Goal: Information Seeking & Learning: Learn about a topic

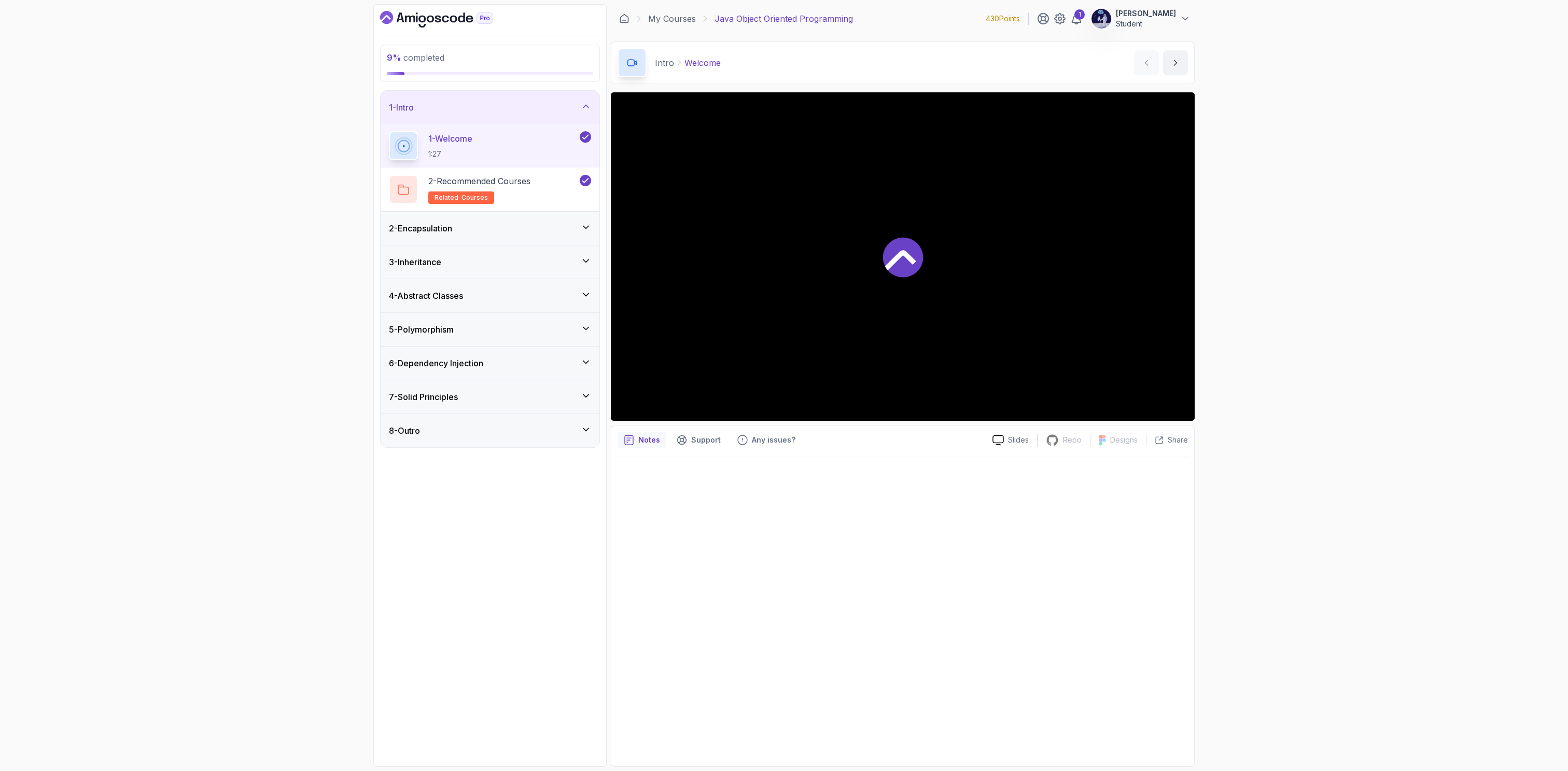
click at [452, 15] on icon "Dashboard" at bounding box center [436, 19] width 113 height 17
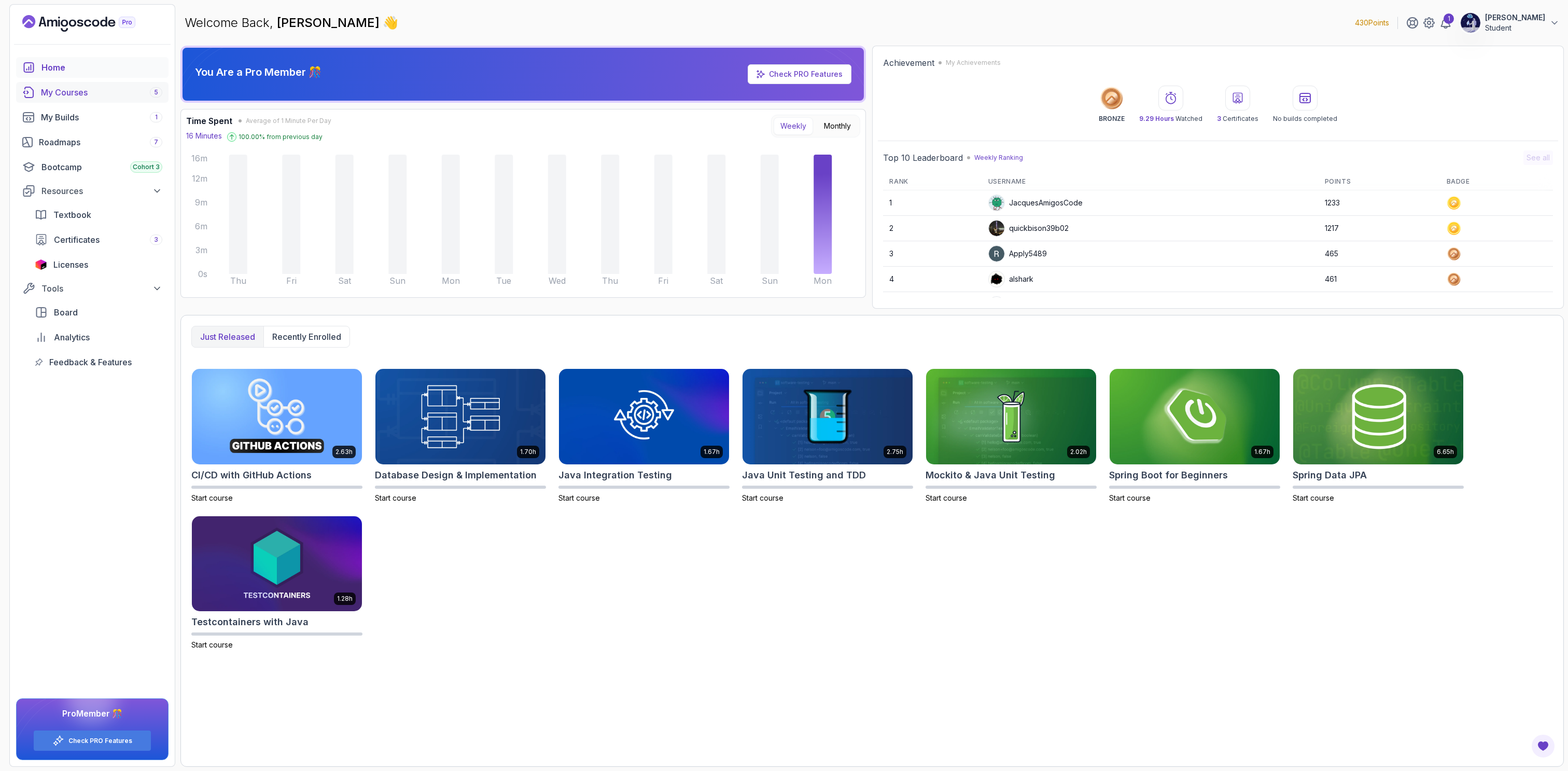
click at [96, 96] on div "My Courses 5" at bounding box center [102, 92] width 121 height 13
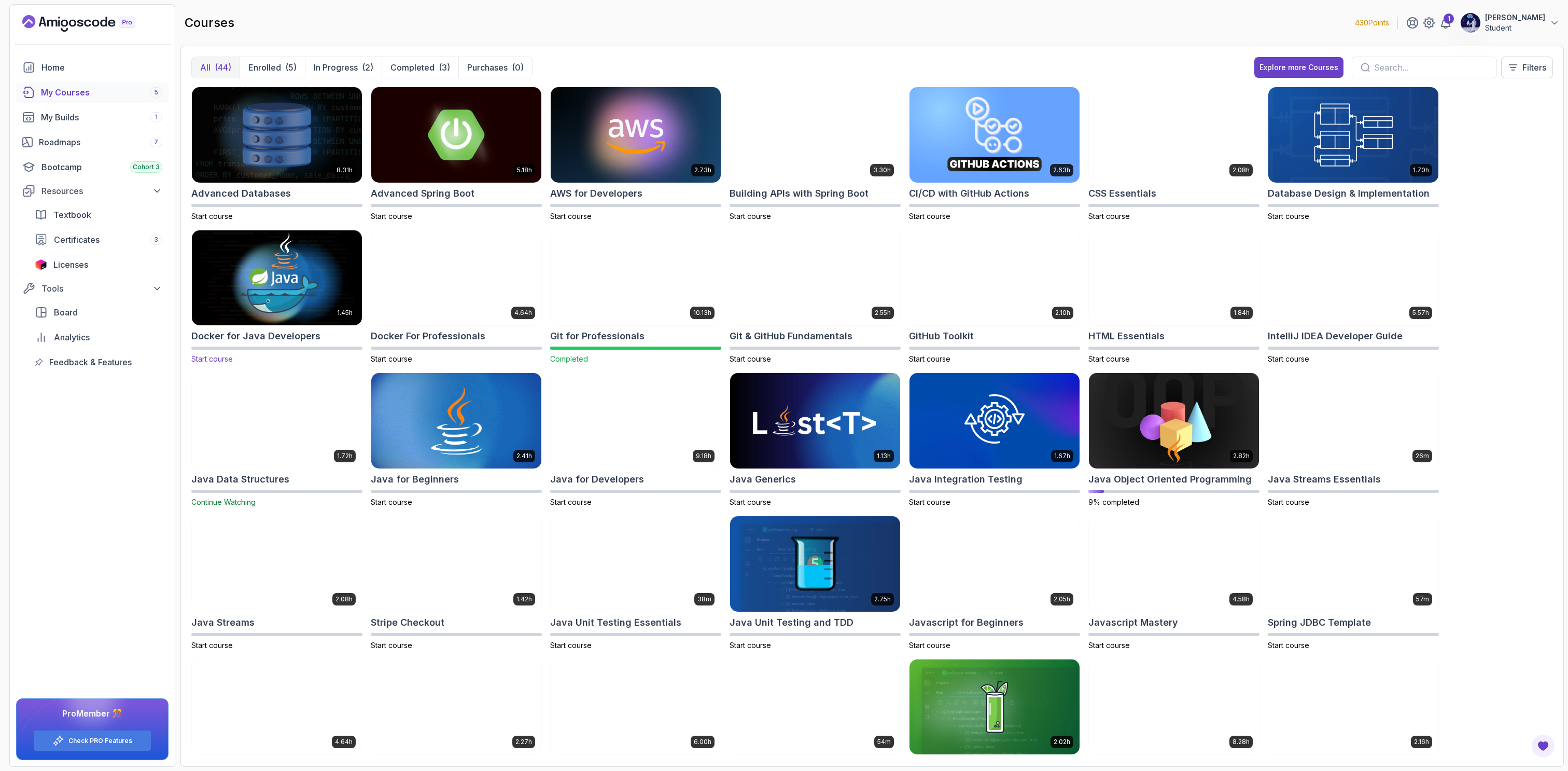
scroll to position [336, 0]
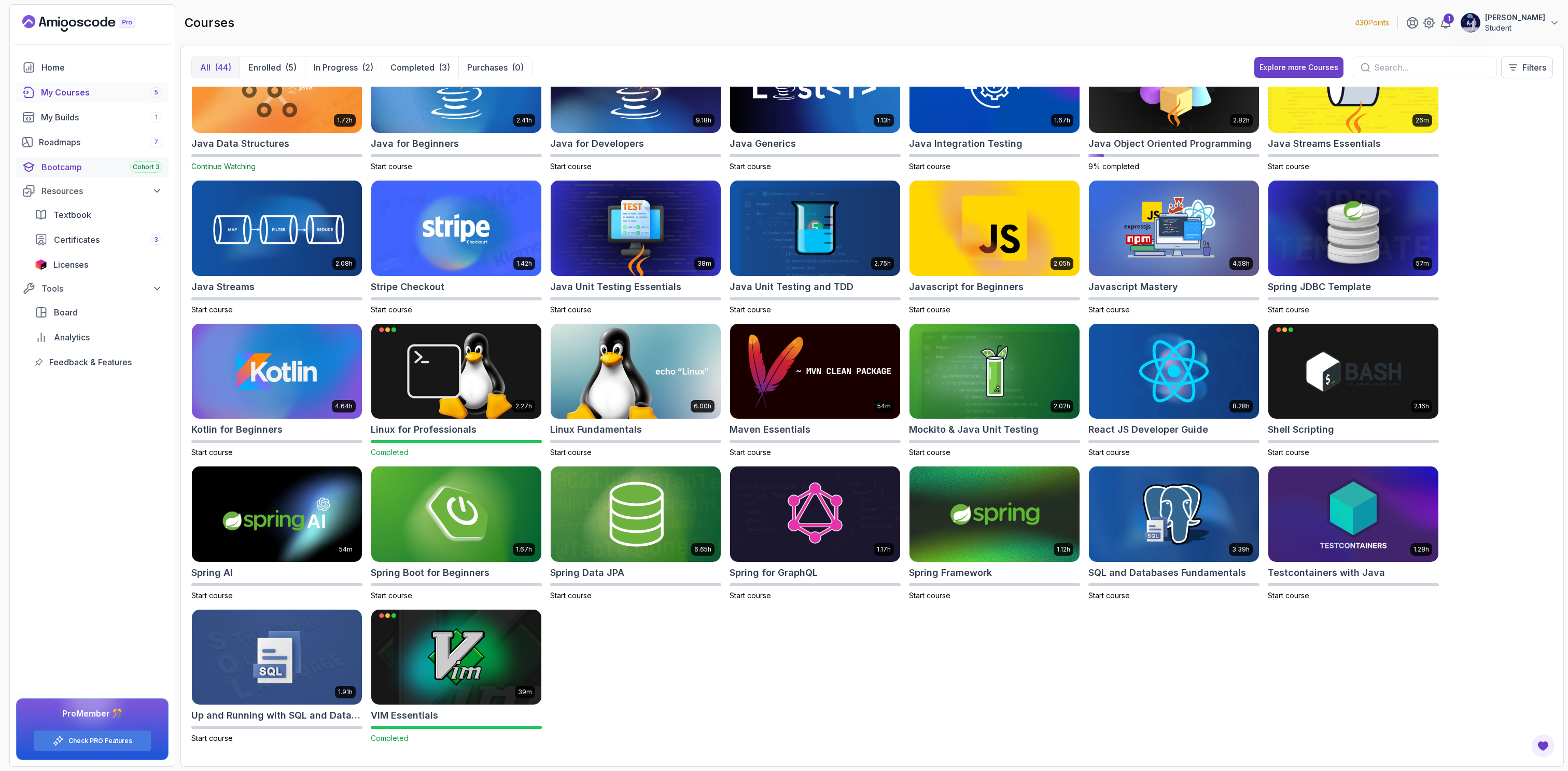
click at [76, 159] on link "Bootcamp Cohort 3" at bounding box center [92, 167] width 153 height 21
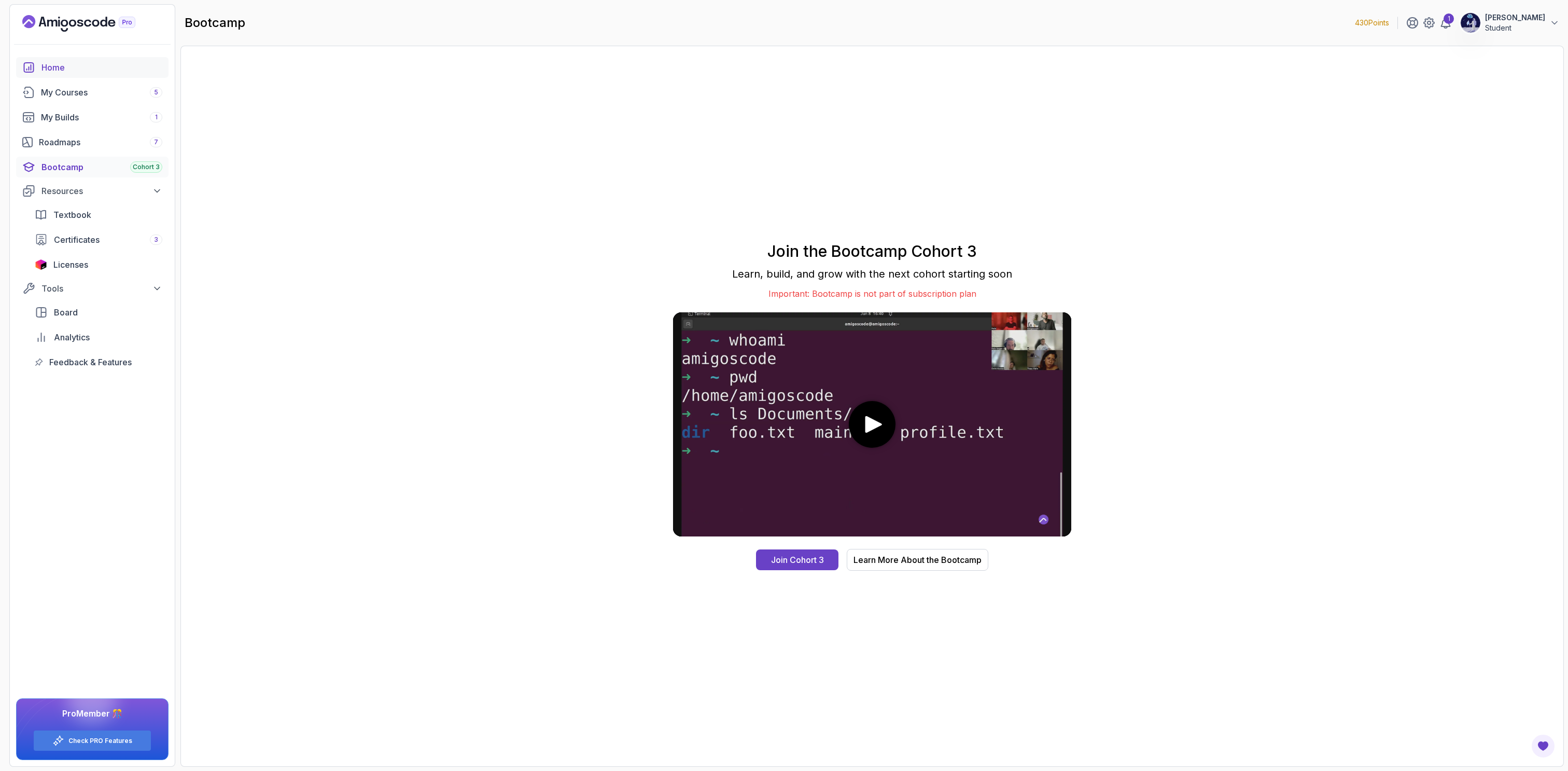
click at [77, 70] on div "Home" at bounding box center [102, 67] width 121 height 13
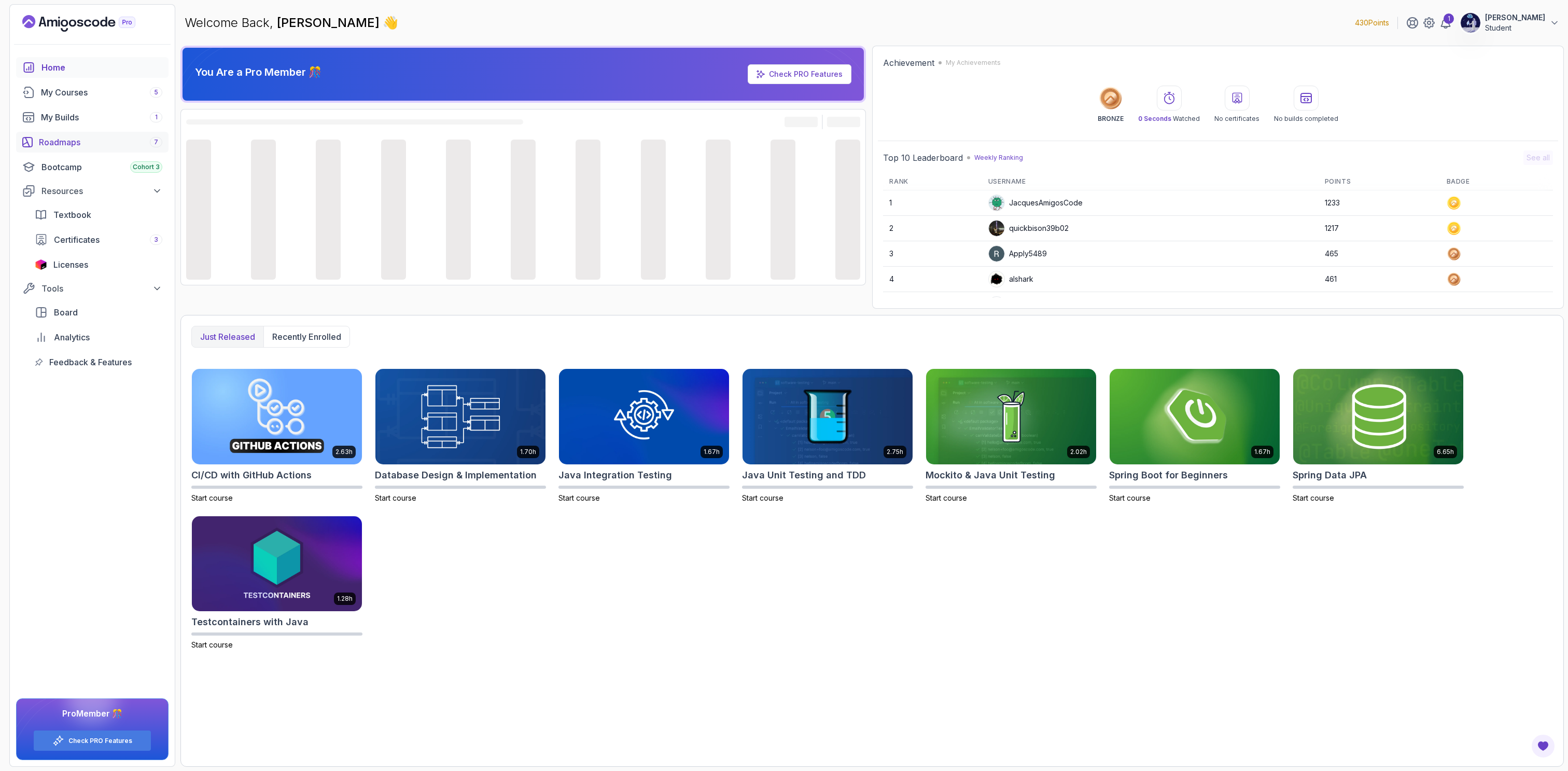
click at [89, 140] on div "Roadmaps 7" at bounding box center [101, 142] width 124 height 13
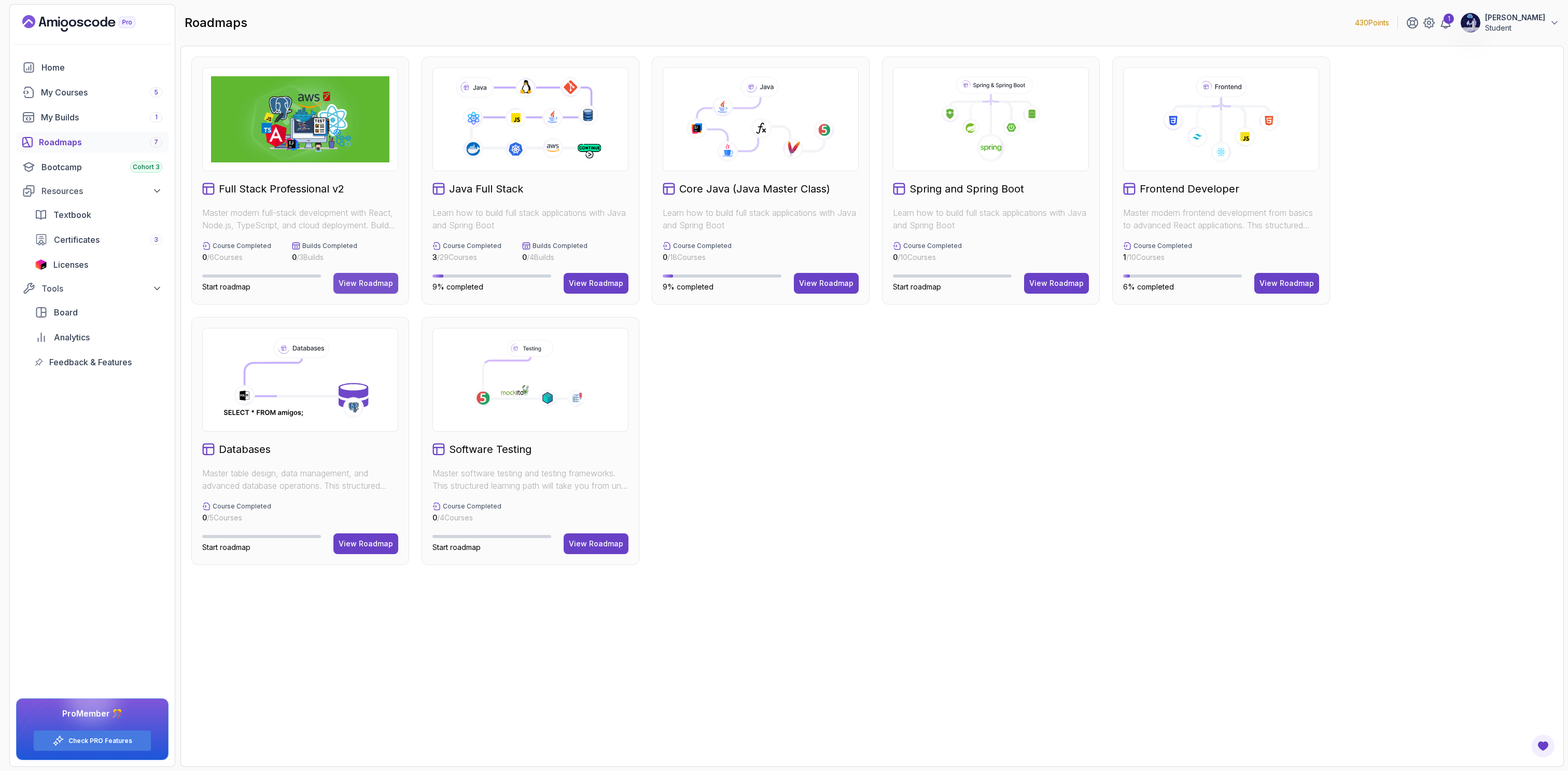
click at [375, 284] on div "View Roadmap" at bounding box center [366, 283] width 54 height 10
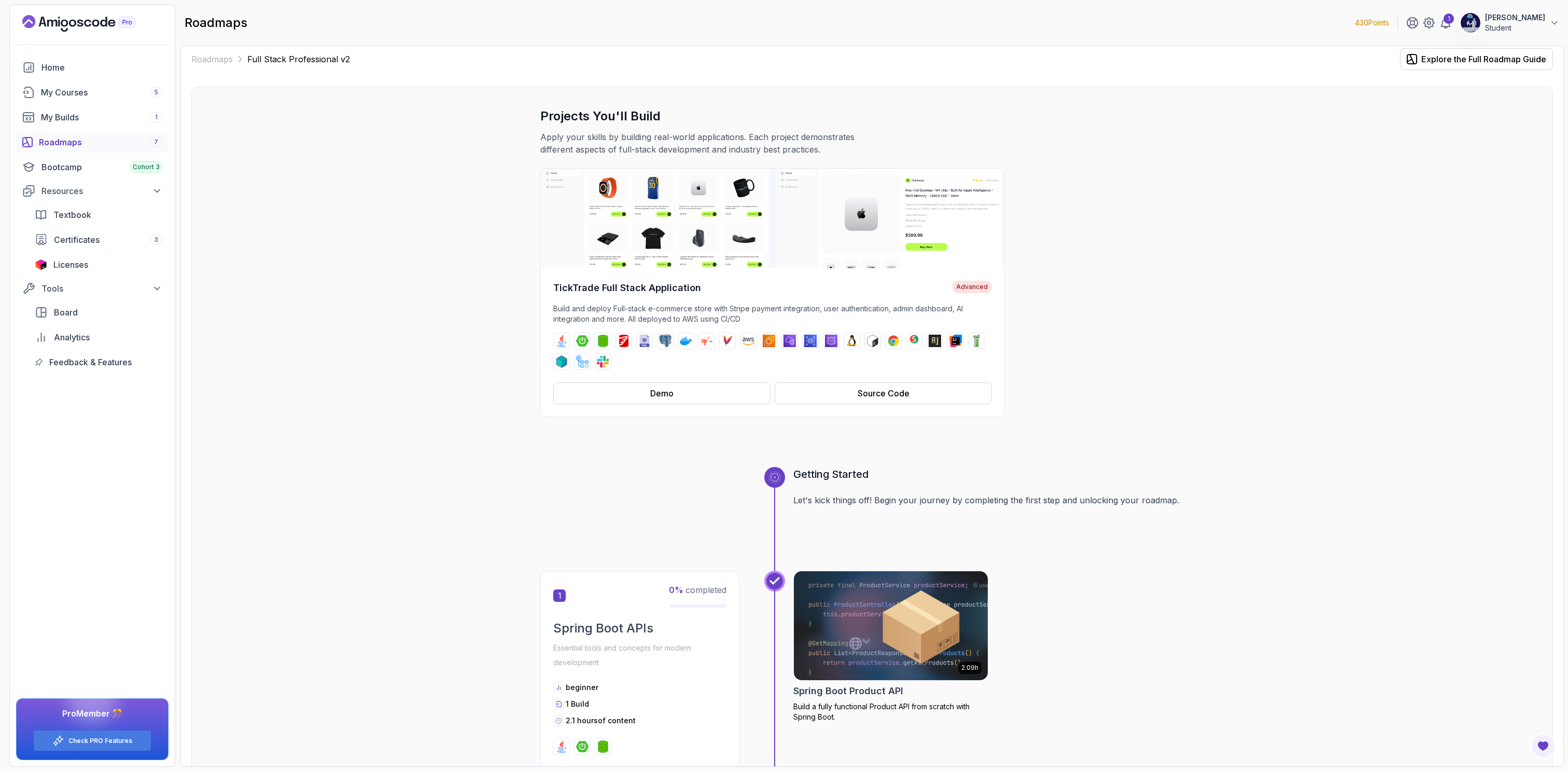
scroll to position [6, 0]
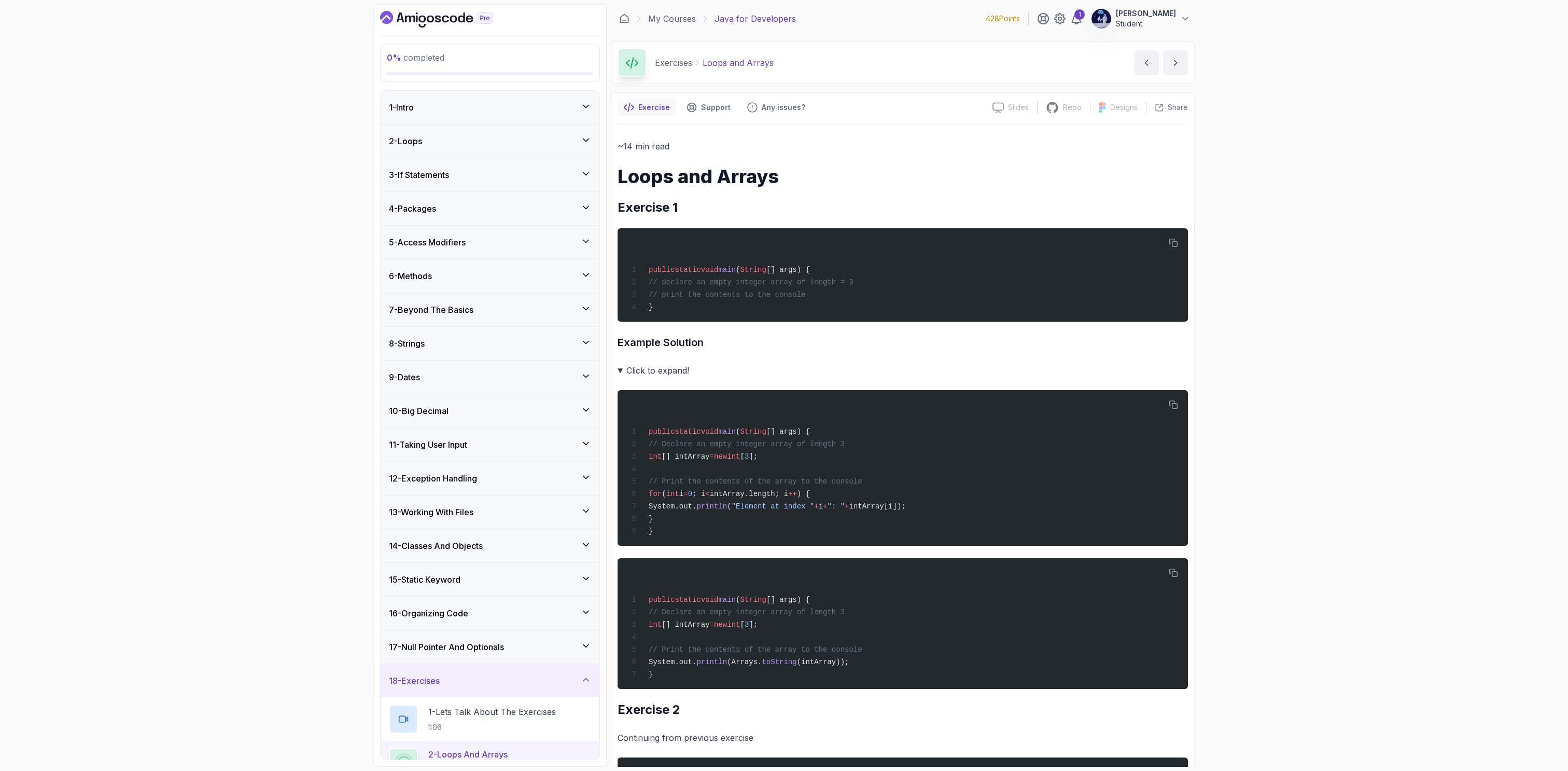
scroll to position [1334, 0]
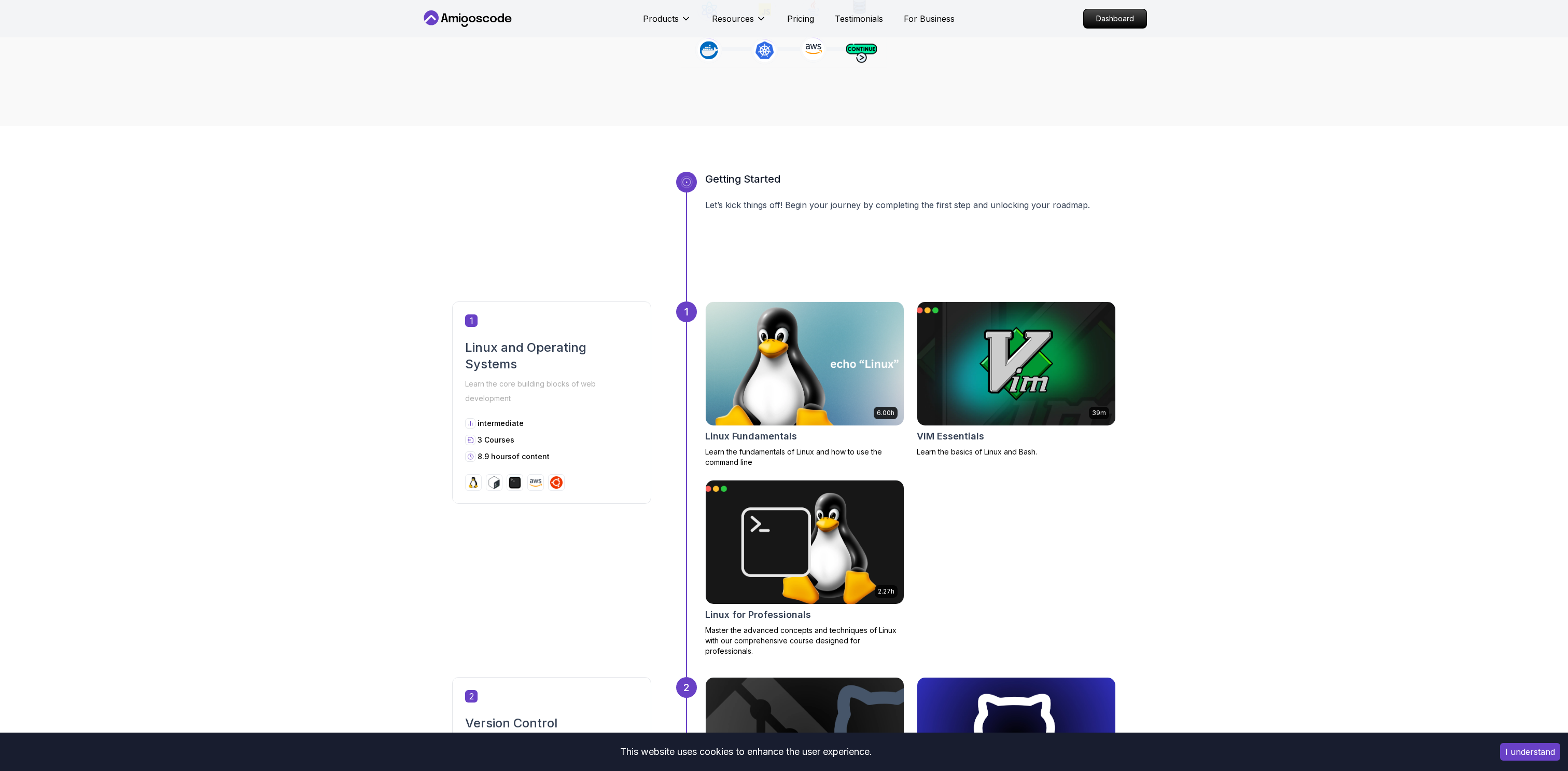
scroll to position [239, 0]
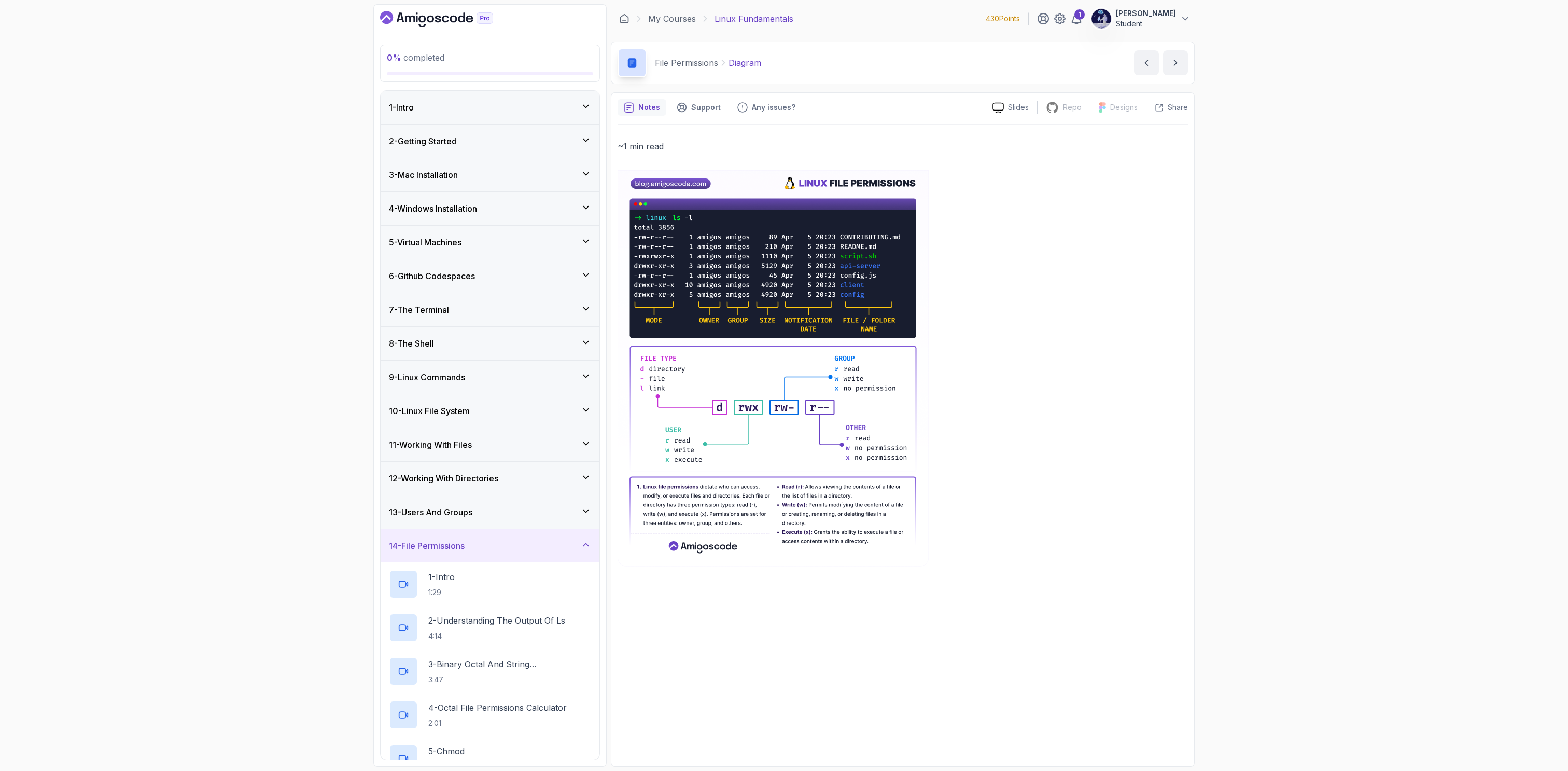
click at [450, 141] on h3 "2 - Getting Started" at bounding box center [422, 141] width 68 height 13
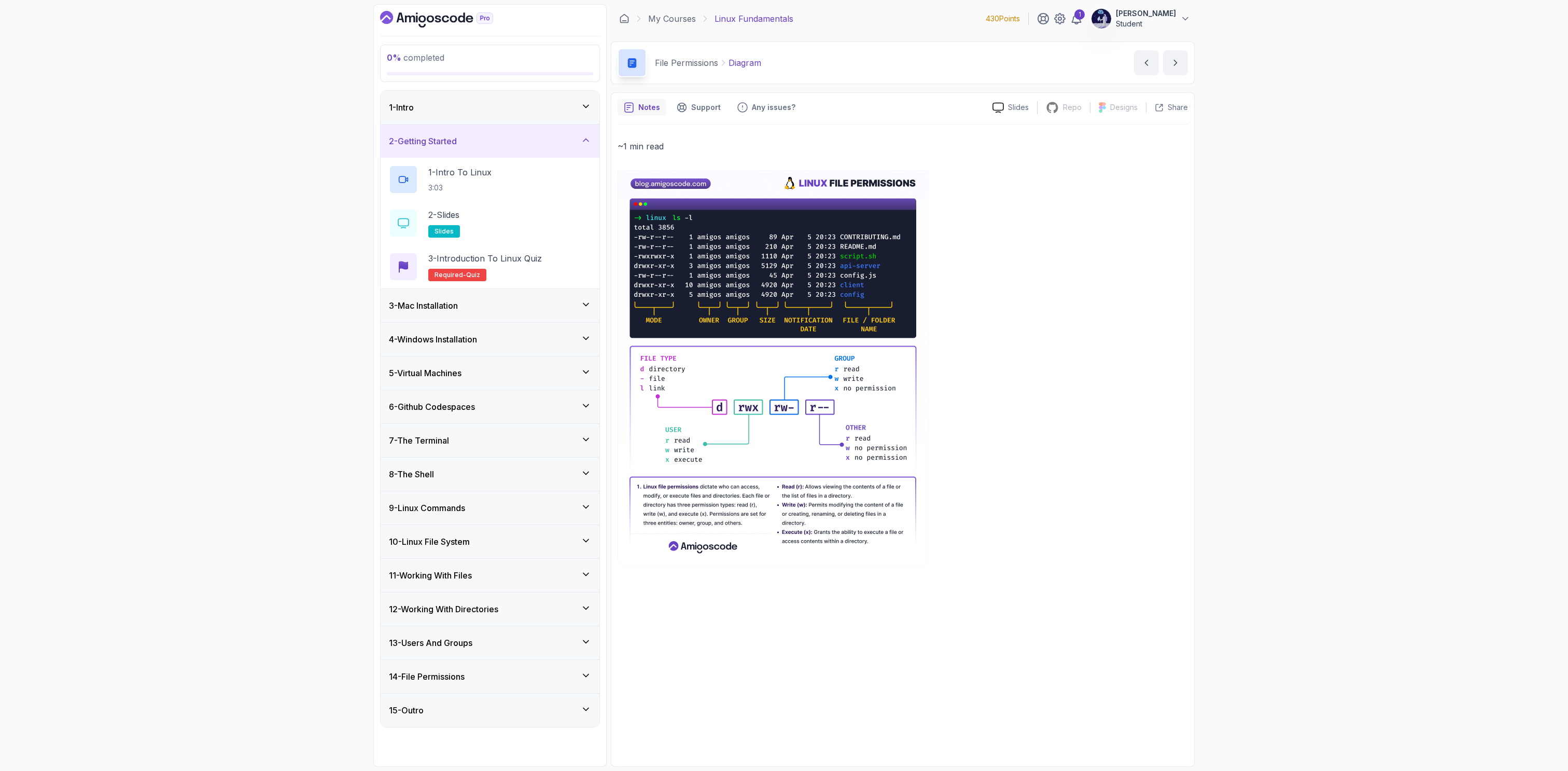
click at [475, 302] on div "3 - Mac Installation" at bounding box center [489, 305] width 202 height 13
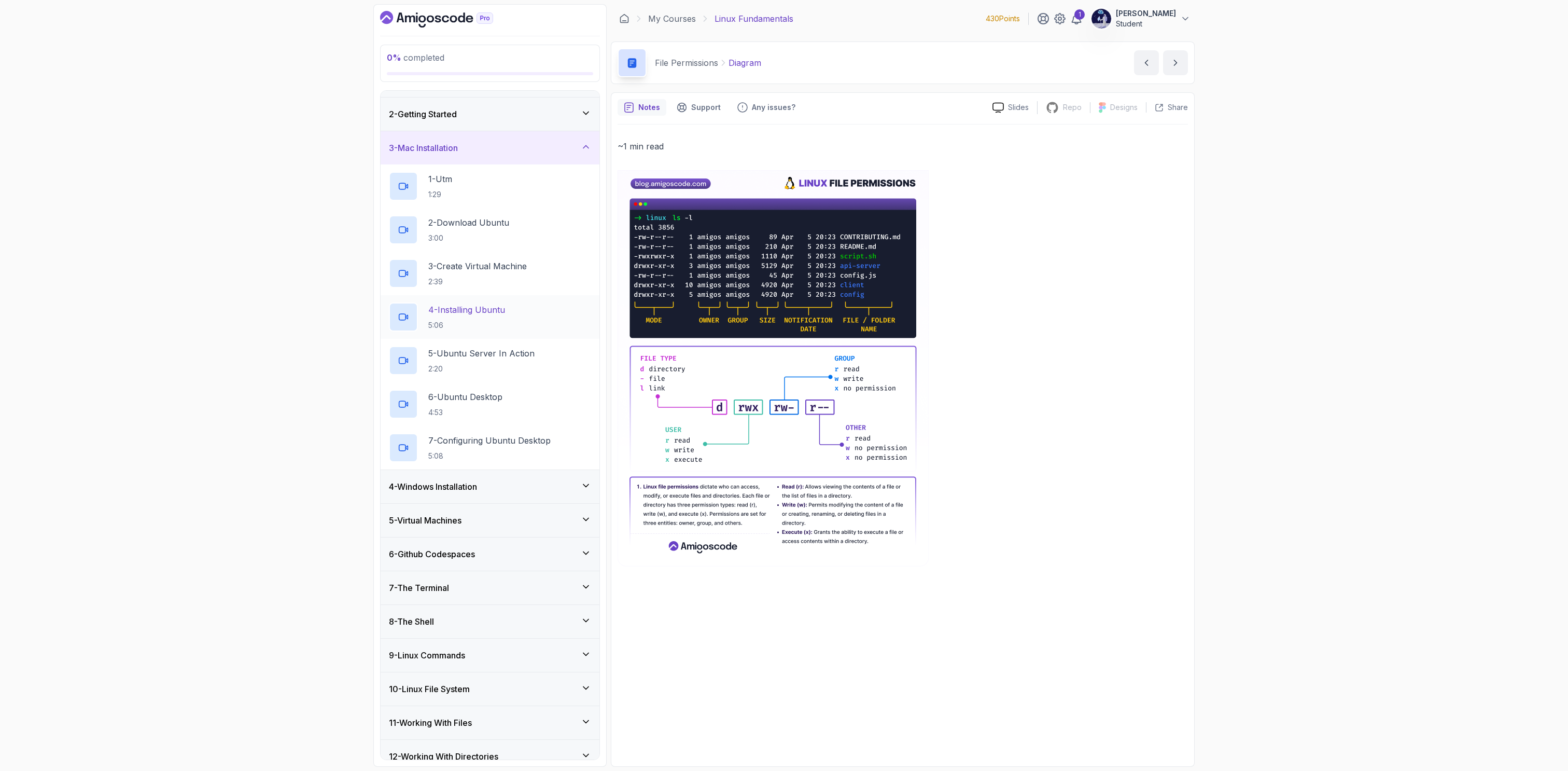
scroll to position [28, 0]
click at [473, 223] on p "2 - Download Ubuntu" at bounding box center [469, 221] width 81 height 13
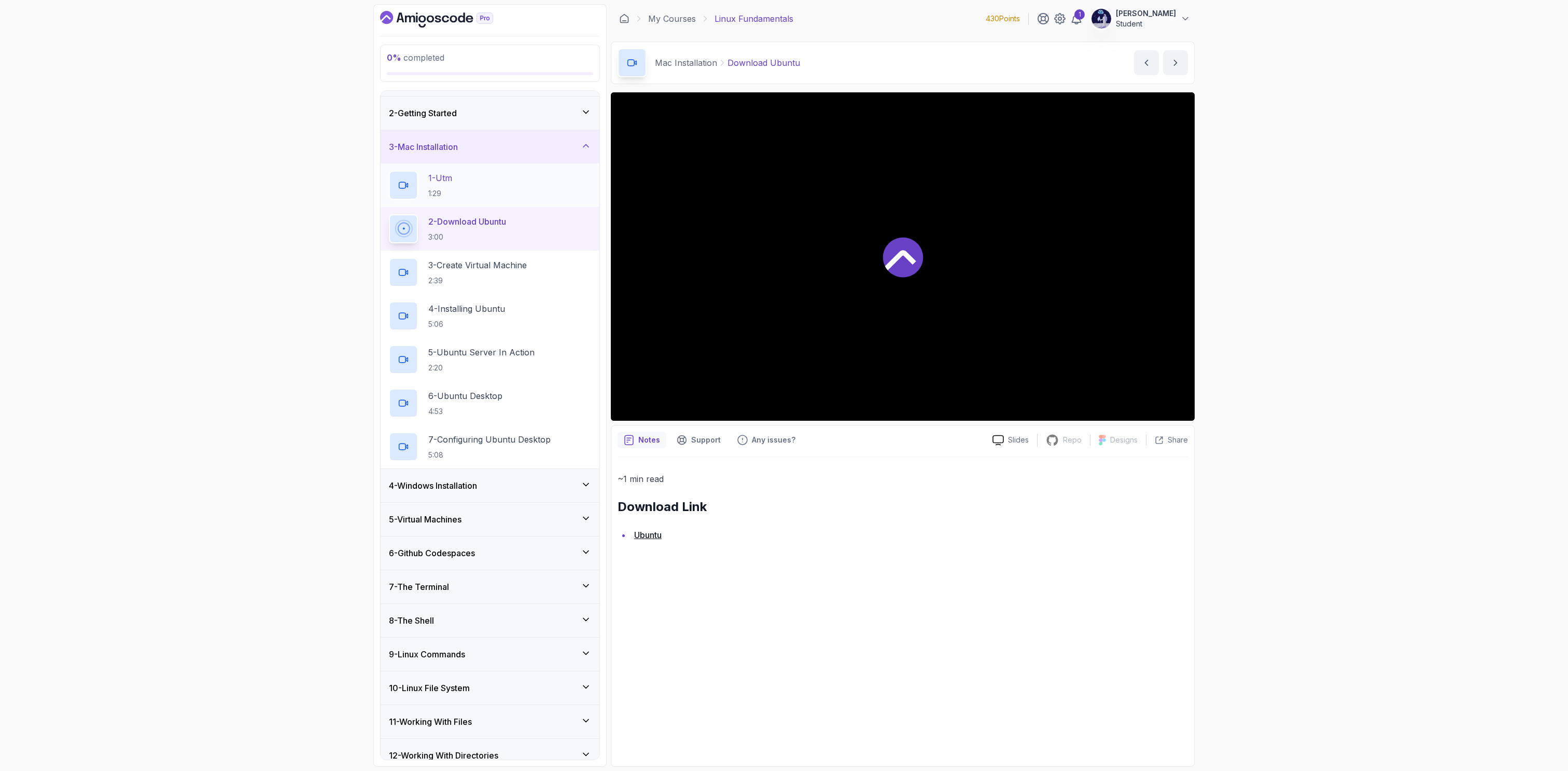
click at [481, 192] on div "1 - Utm 1:29" at bounding box center [489, 185] width 202 height 29
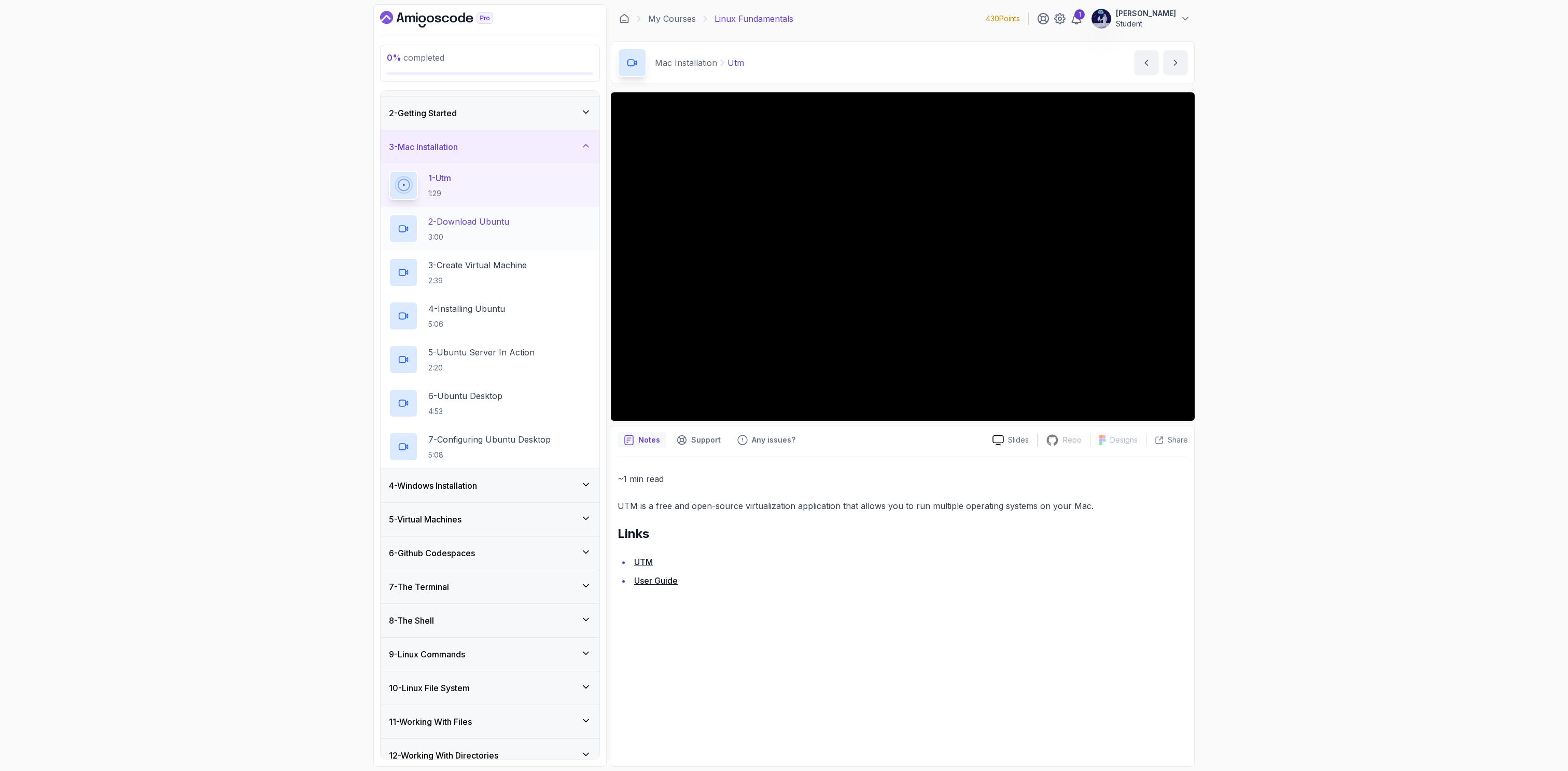
click at [499, 225] on p "2 - Download Ubuntu" at bounding box center [469, 221] width 81 height 13
